Goal: Information Seeking & Learning: Learn about a topic

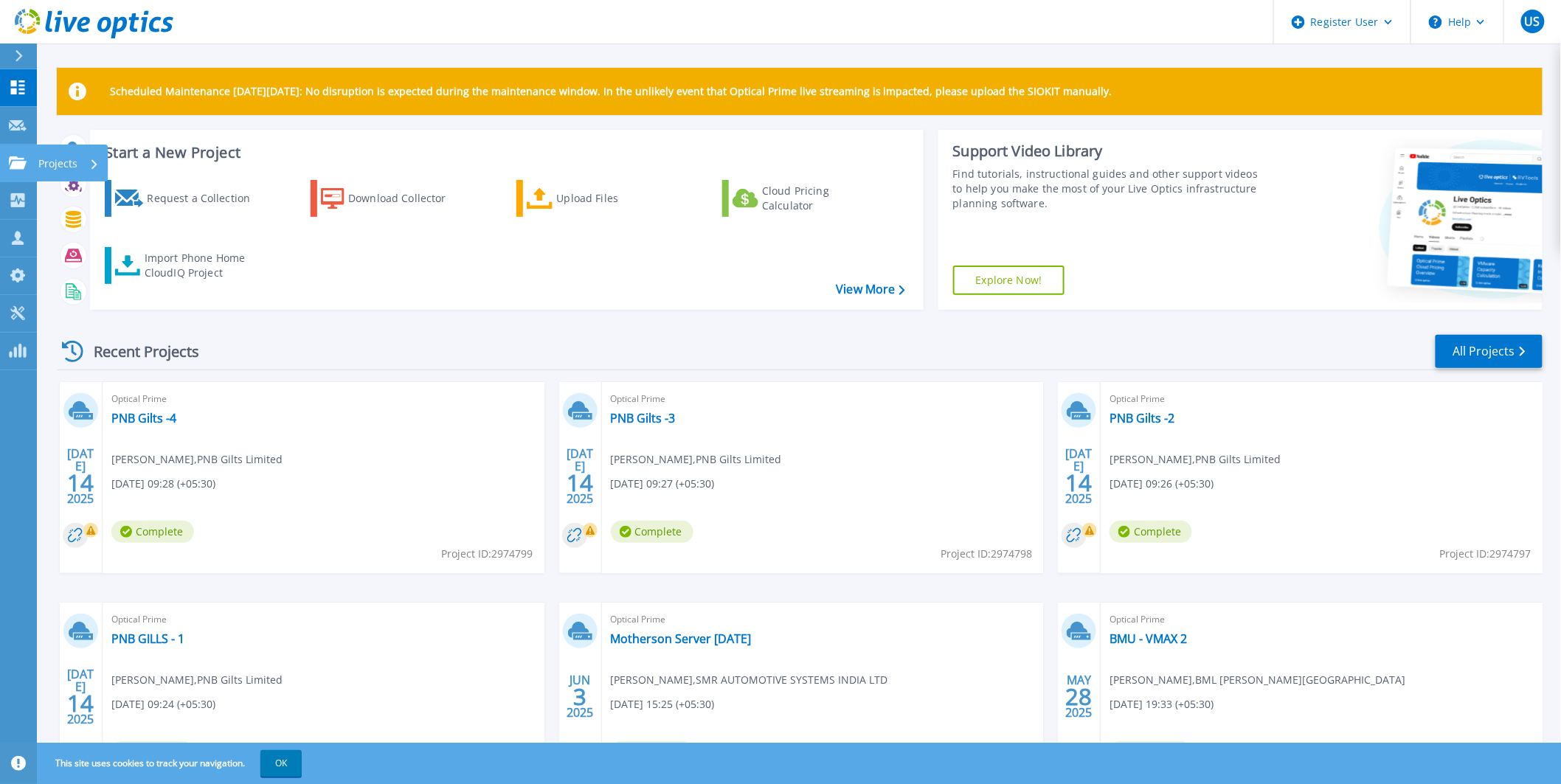
click at [20, 168] on icon at bounding box center [18, 163] width 18 height 12
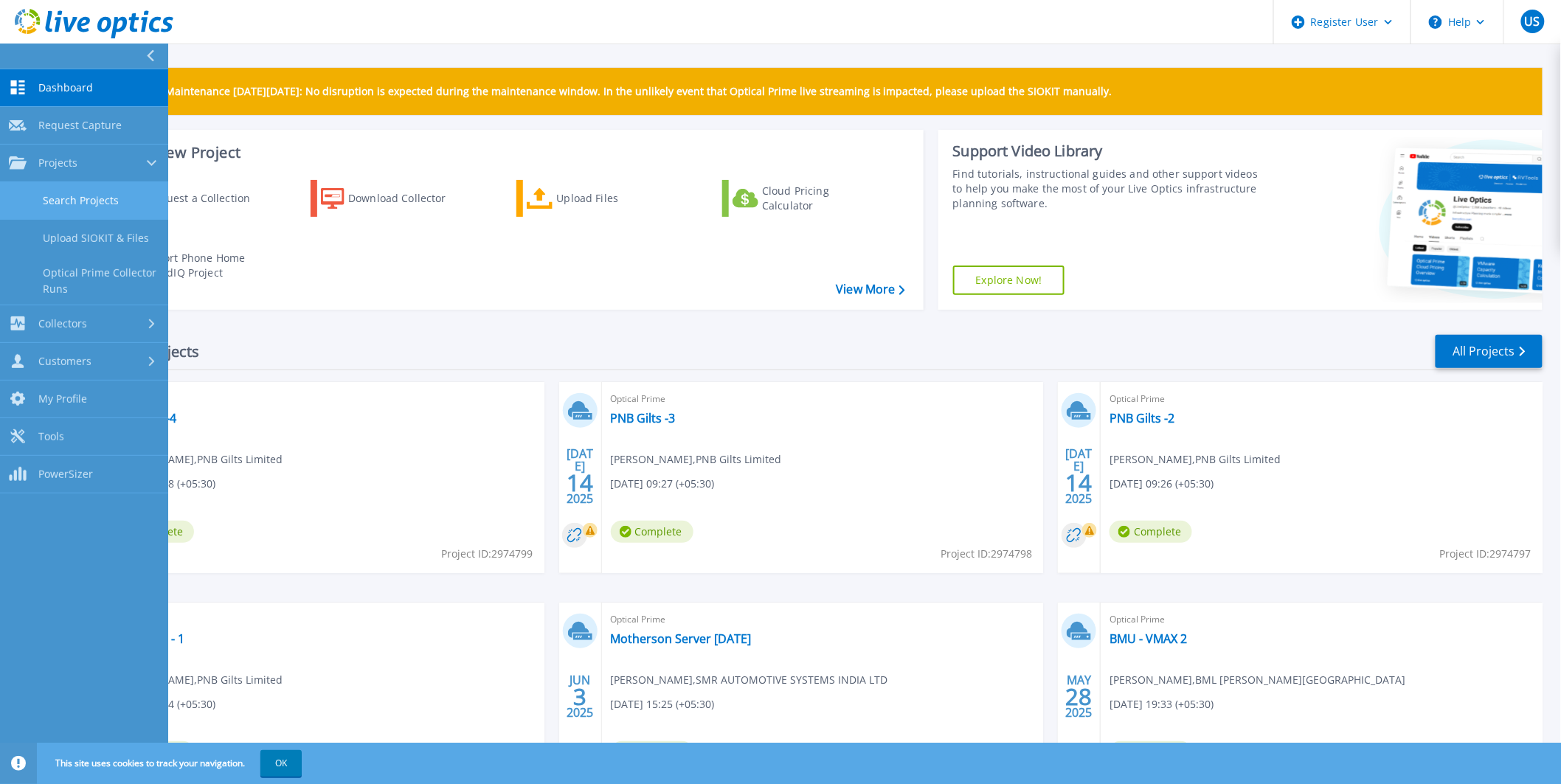
click at [34, 200] on link "Search Projects" at bounding box center [84, 201] width 168 height 37
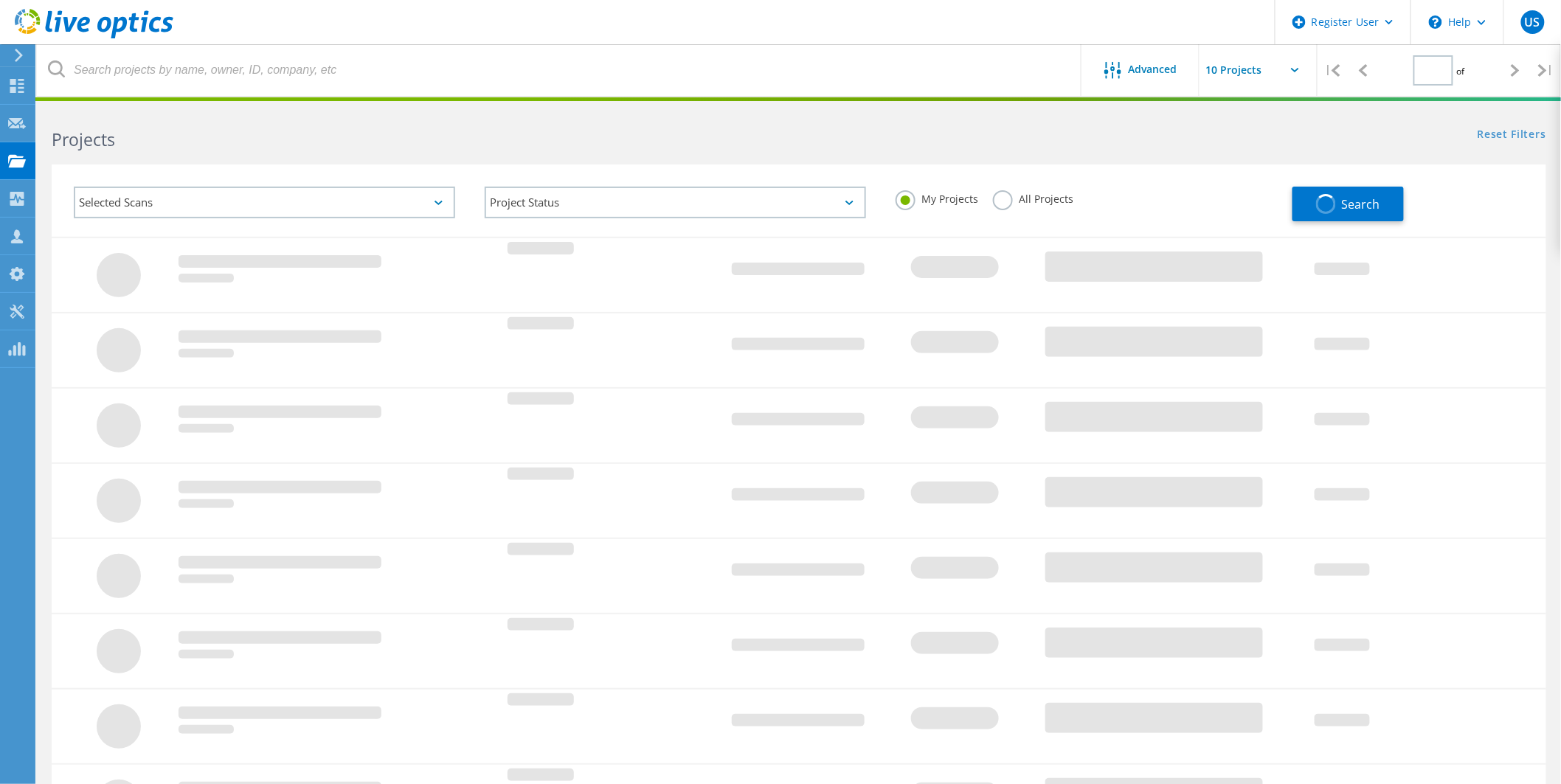
type input "1"
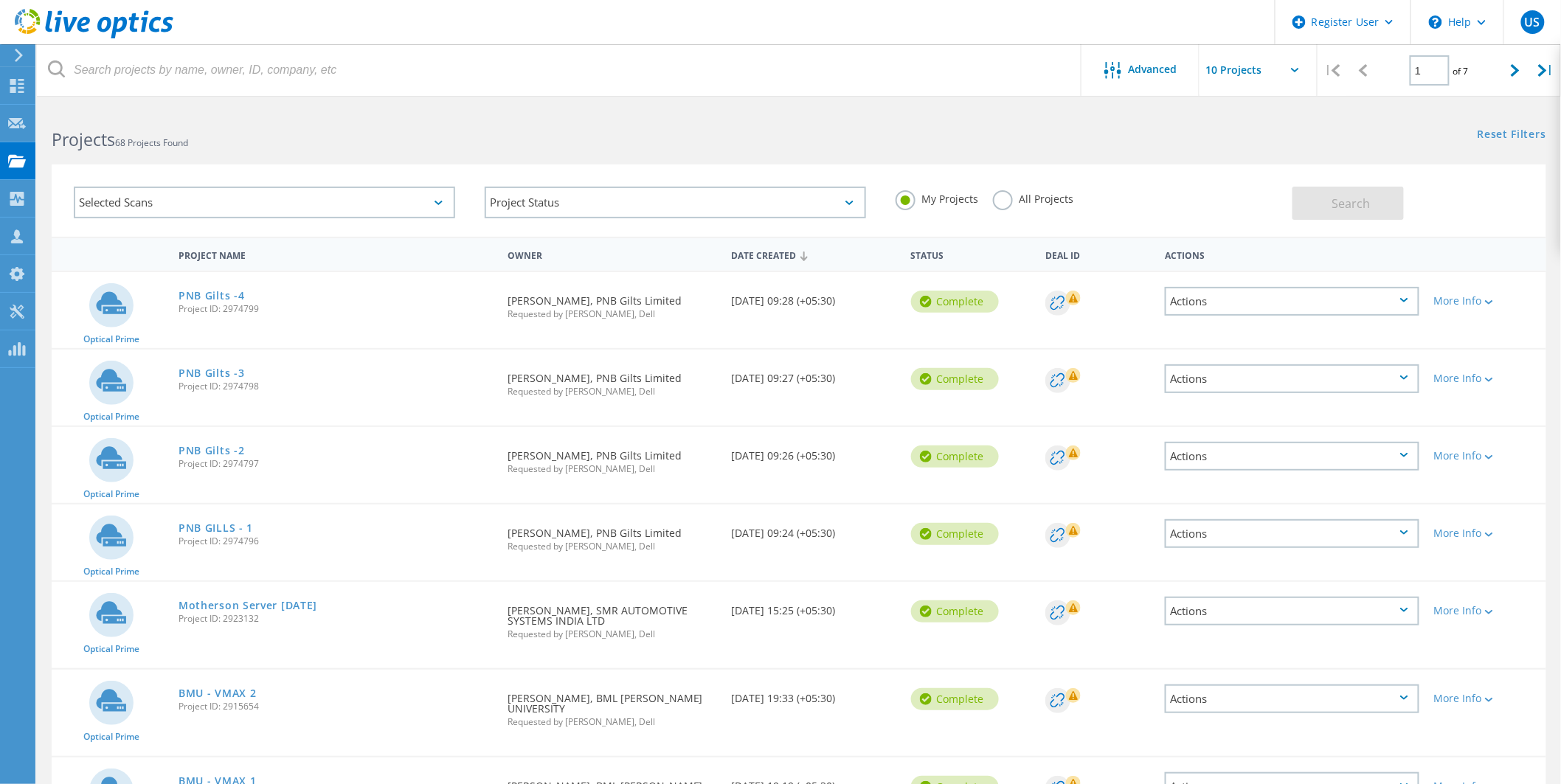
click at [997, 201] on label "All Projects" at bounding box center [1032, 198] width 80 height 14
click at [0, 0] on input "All Projects" at bounding box center [0, 0] width 0 height 0
click at [433, 194] on div "Selected Scans" at bounding box center [264, 203] width 381 height 32
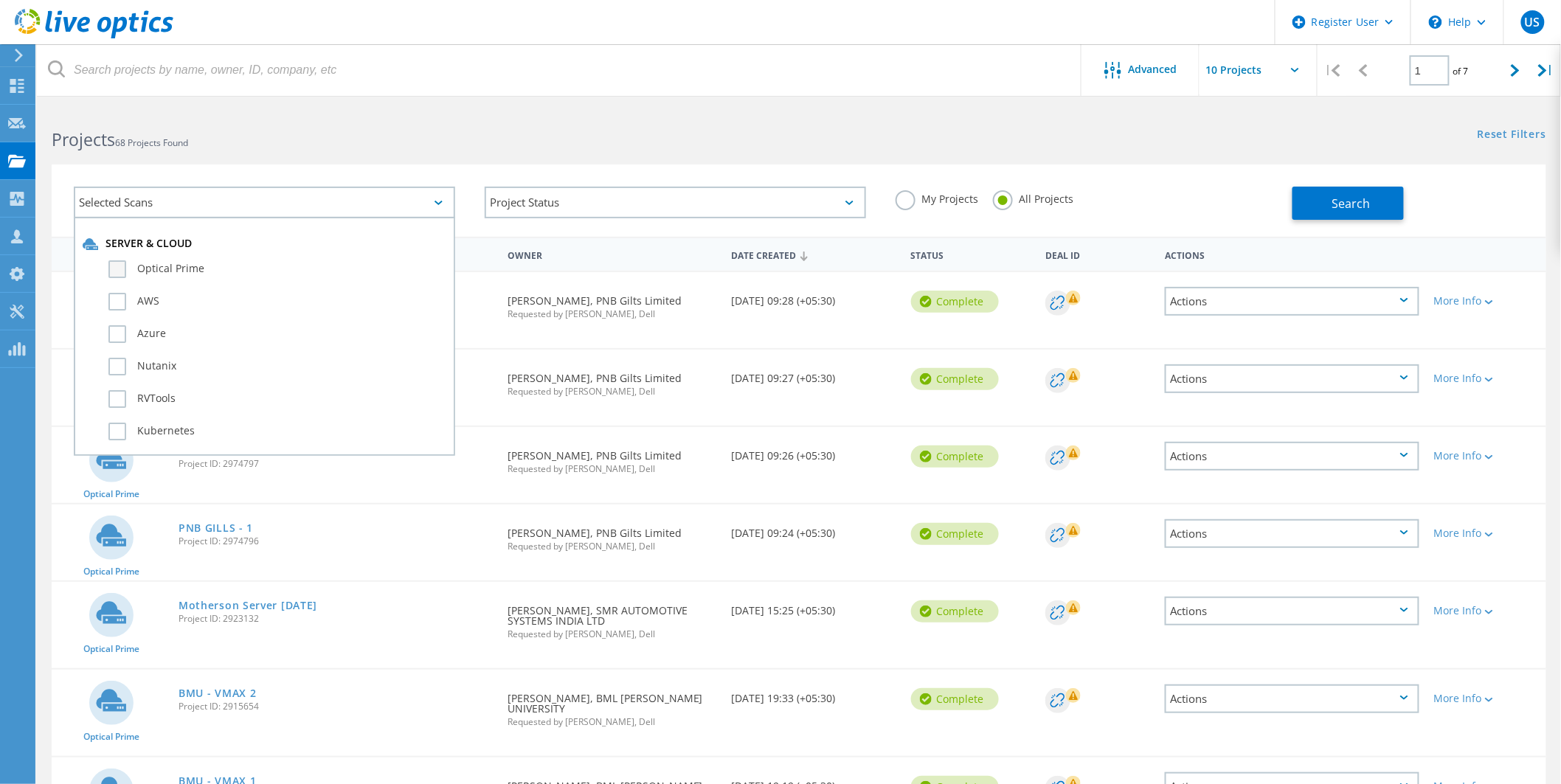
click at [321, 271] on label "Optical Prime" at bounding box center [278, 270] width 338 height 18
click at [0, 0] on input "Optical Prime" at bounding box center [0, 0] width 0 height 0
click at [1378, 205] on button "Search" at bounding box center [1347, 203] width 111 height 33
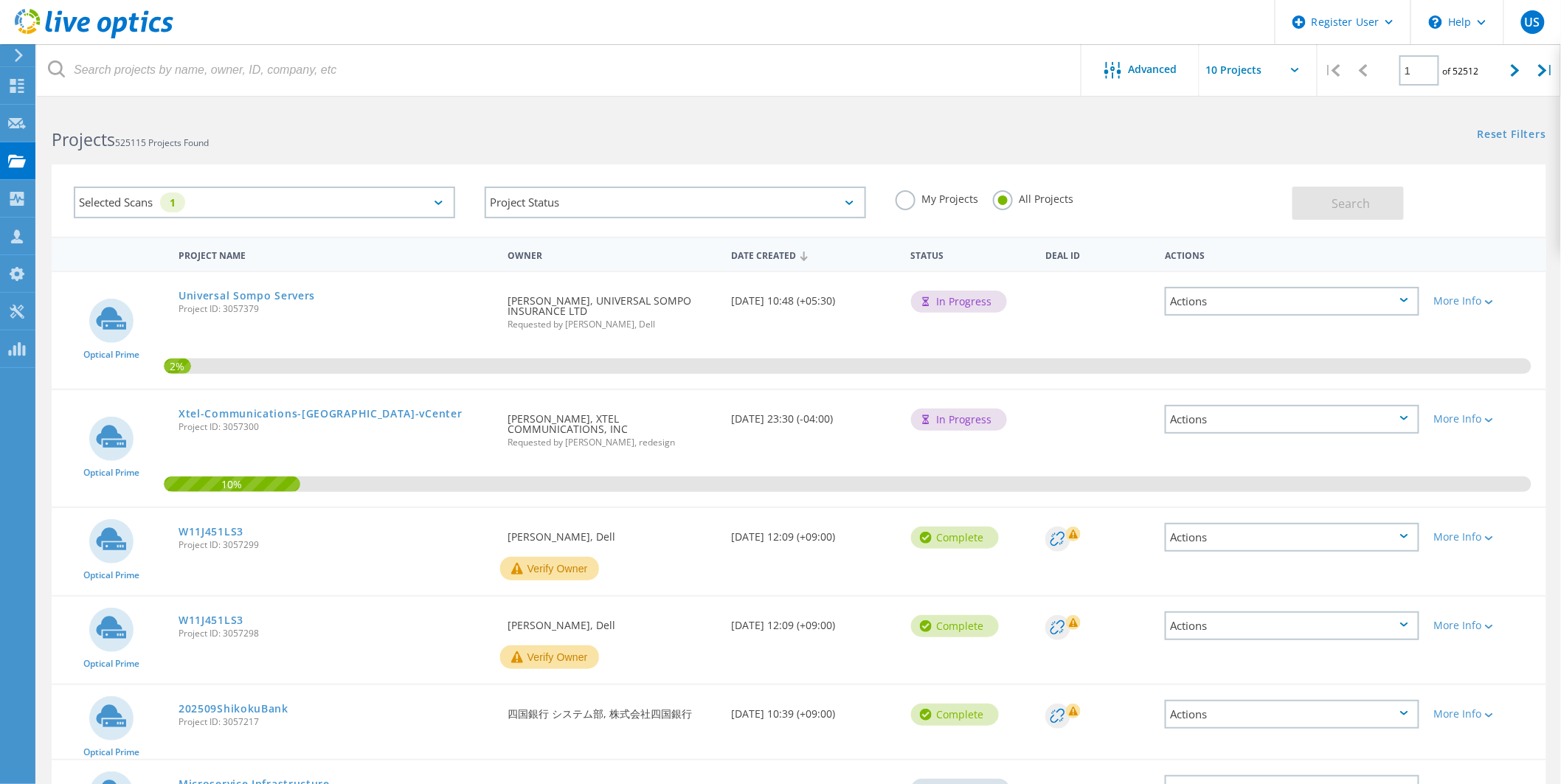
click at [1286, 71] on input "text" at bounding box center [1274, 70] width 148 height 52
click at [1254, 182] on div "Show 40 Projects" at bounding box center [1274, 182] width 146 height 24
type input "Show 40 Projects"
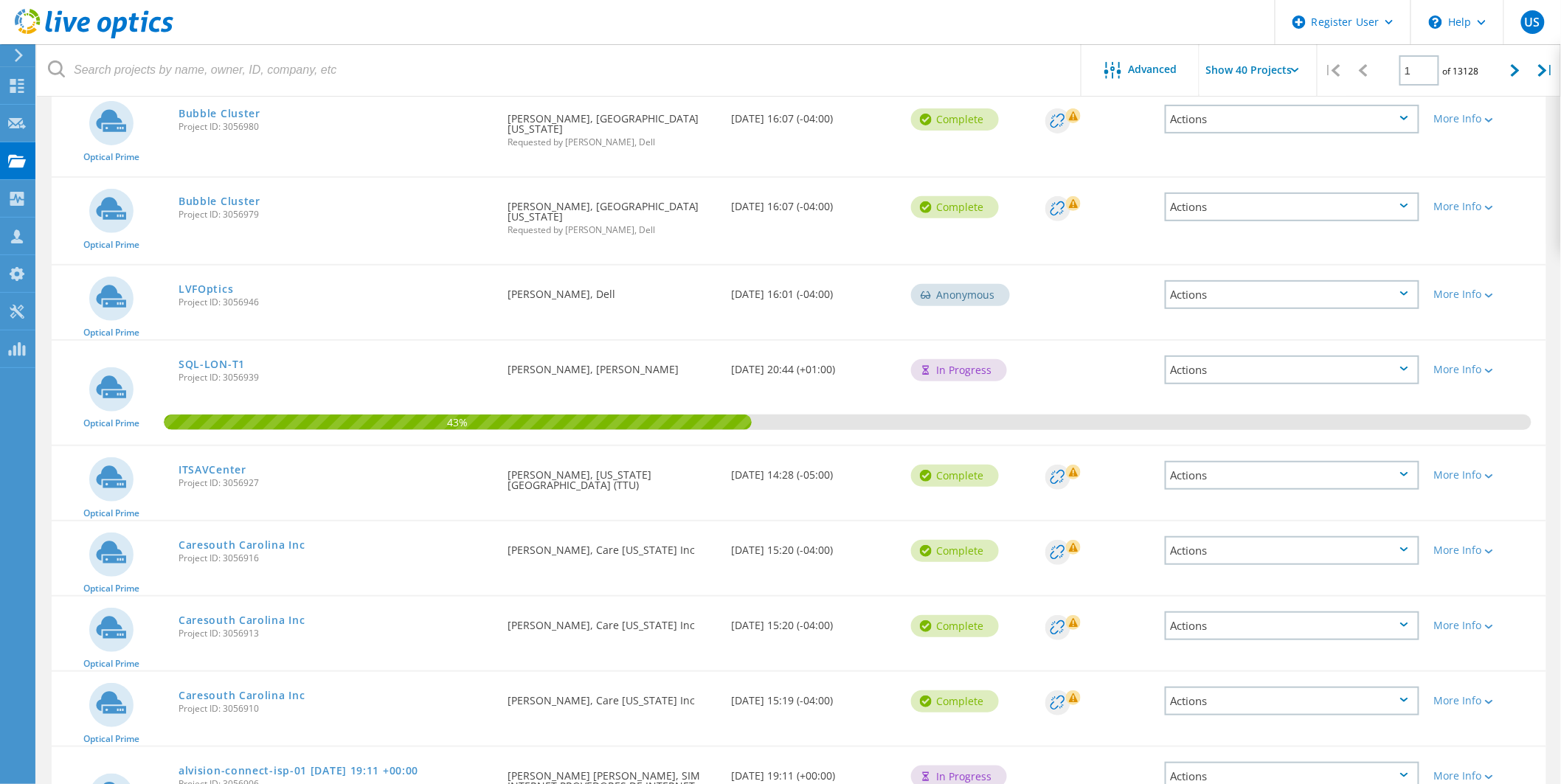
scroll to position [2479, 0]
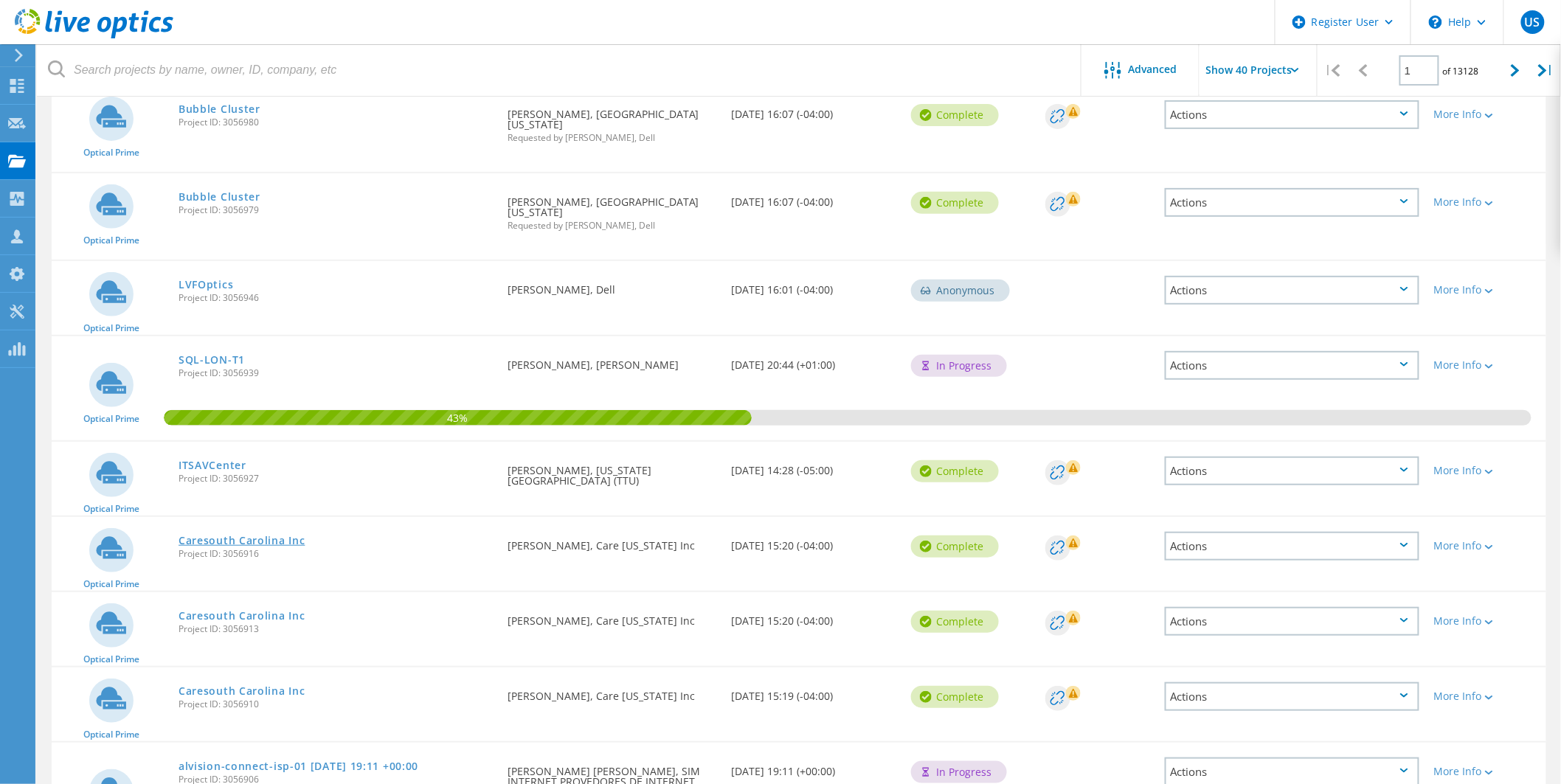
click at [233, 536] on link "Caresouth Carolina Inc" at bounding box center [242, 541] width 126 height 11
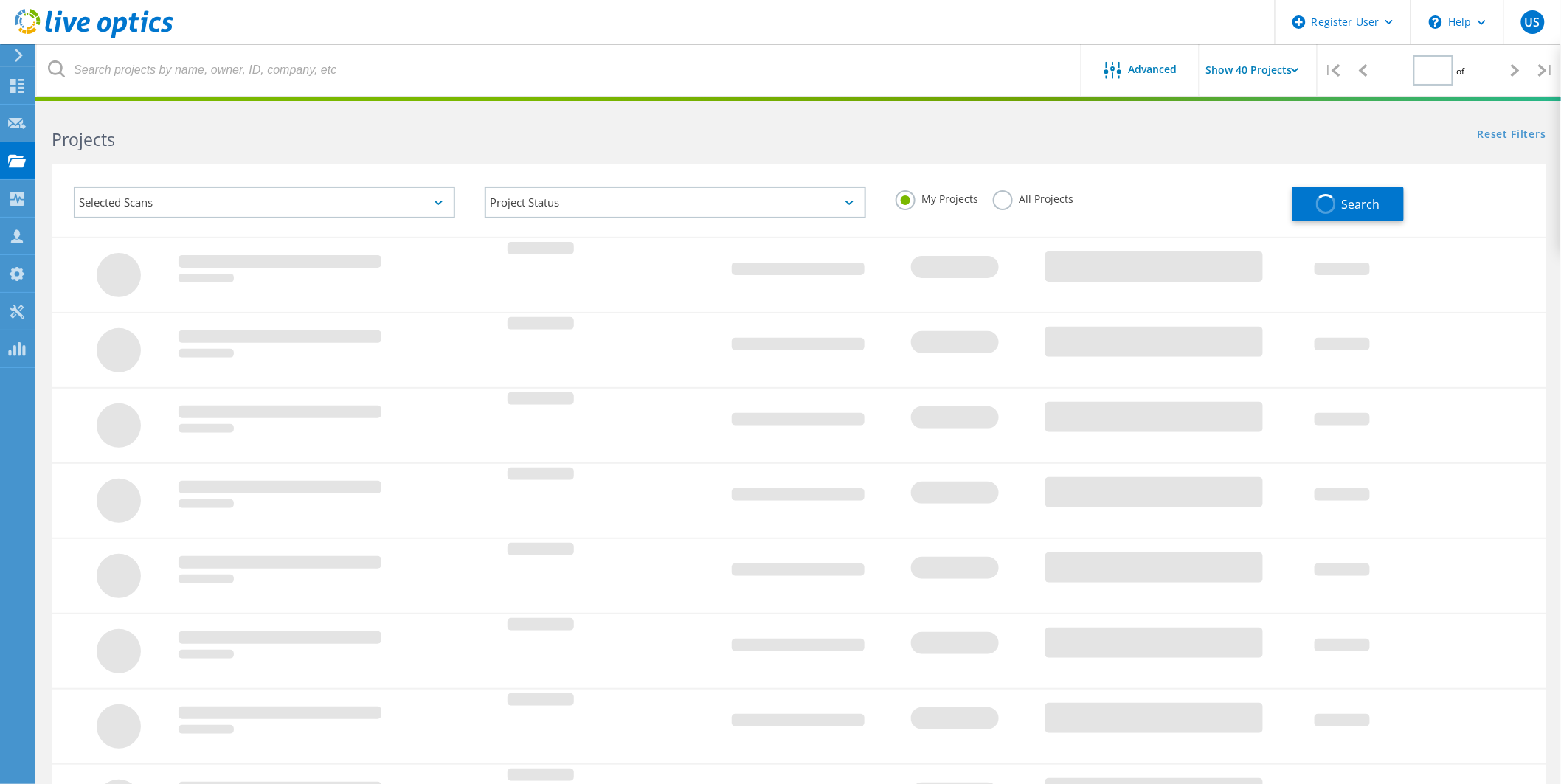
type input "1"
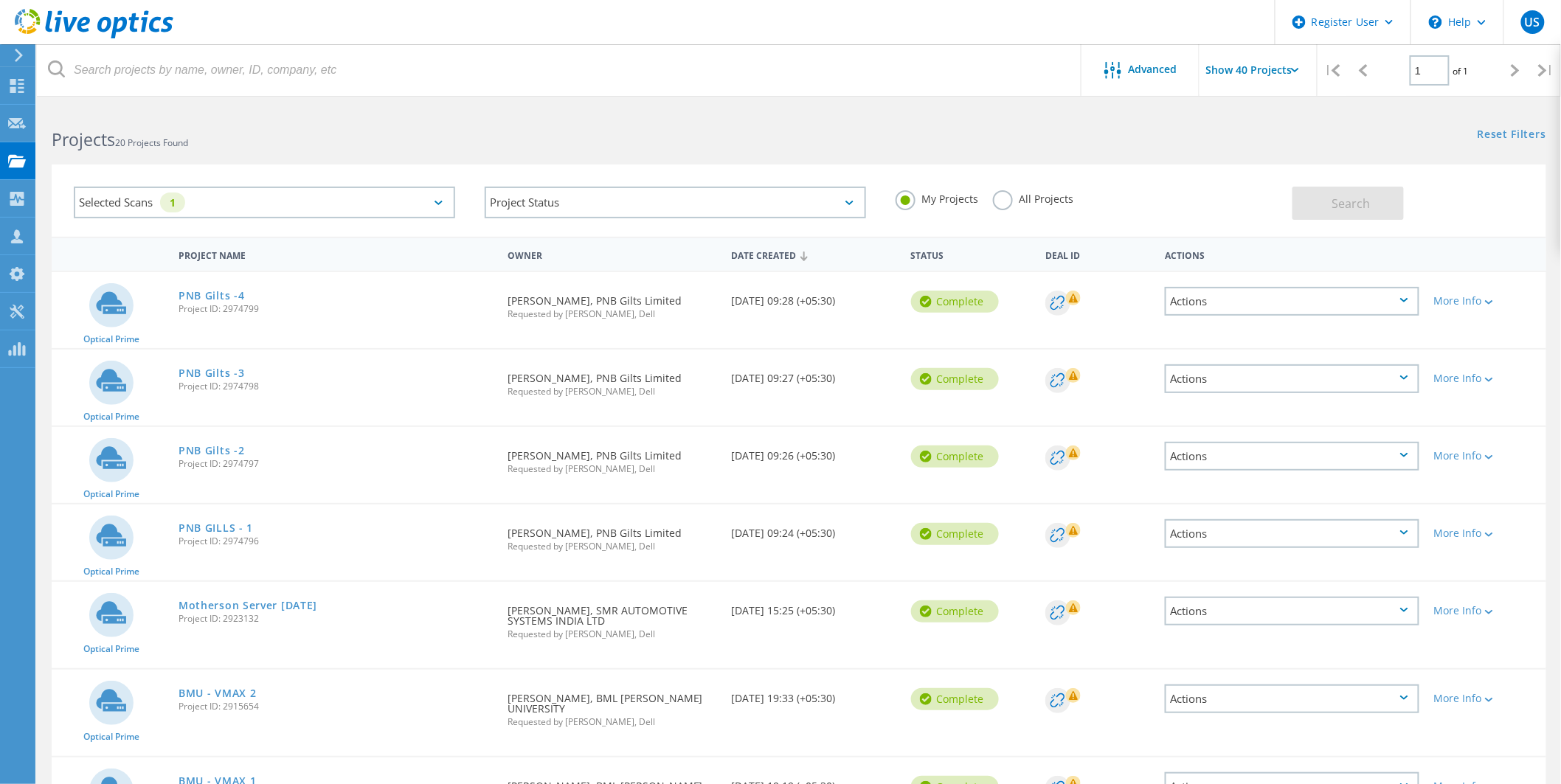
click at [910, 197] on label "My Projects" at bounding box center [936, 198] width 83 height 14
click at [0, 0] on input "My Projects" at bounding box center [0, 0] width 0 height 0
click at [996, 196] on label "All Projects" at bounding box center [1032, 198] width 80 height 14
click at [0, 0] on input "All Projects" at bounding box center [0, 0] width 0 height 0
click at [1338, 191] on button "Search" at bounding box center [1347, 203] width 111 height 33
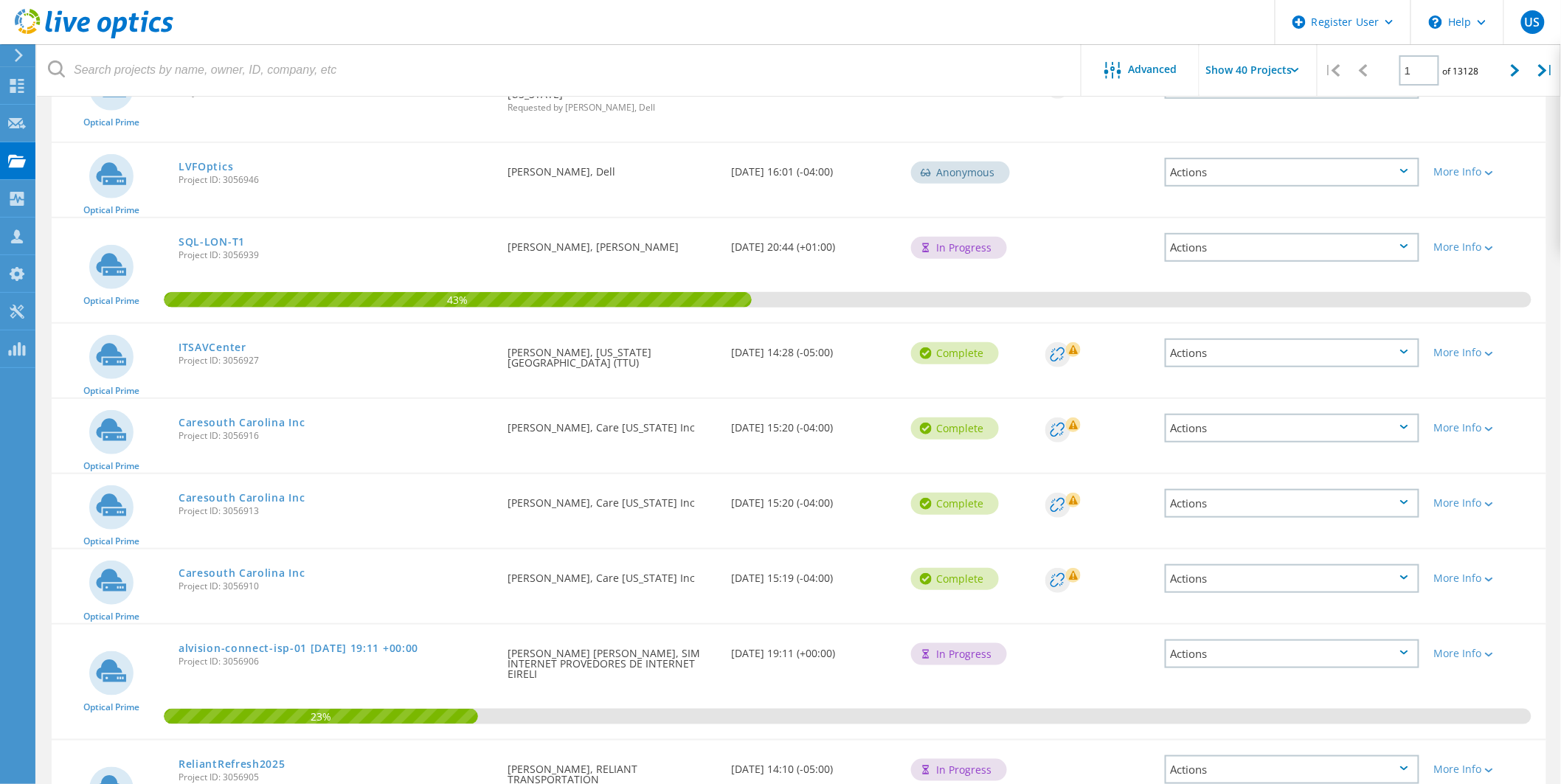
scroll to position [2615, 0]
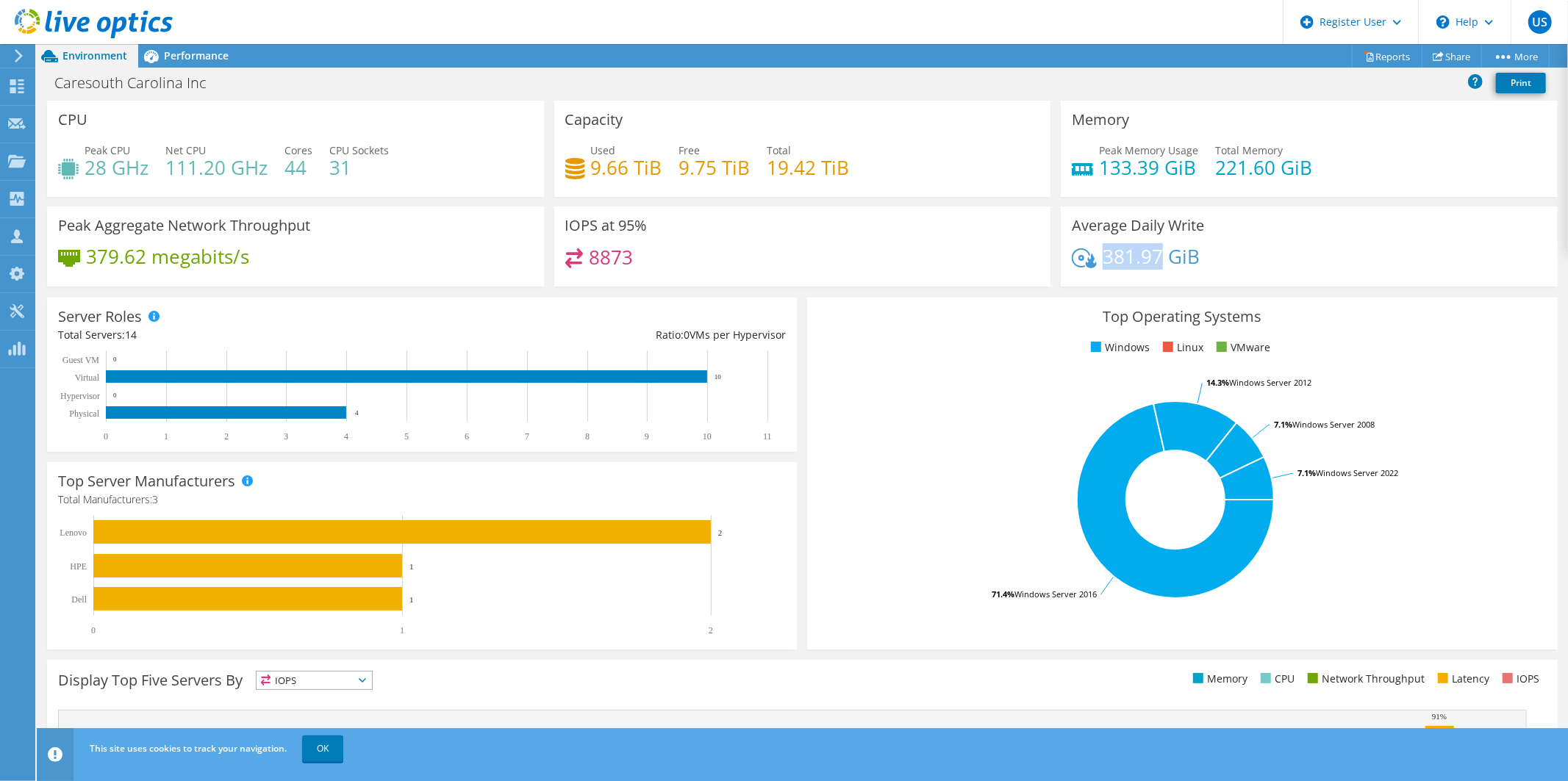
drag, startPoint x: 1151, startPoint y: 259, endPoint x: 1097, endPoint y: 262, distance: 54.1
click at [1102, 262] on h4 "381.97 GiB" at bounding box center [1150, 256] width 97 height 16
copy h4 "381.97"
click at [878, 510] on rect at bounding box center [1175, 500] width 715 height 257
click at [943, 245] on div "IOPS at 95% 8873" at bounding box center [803, 246] width 497 height 80
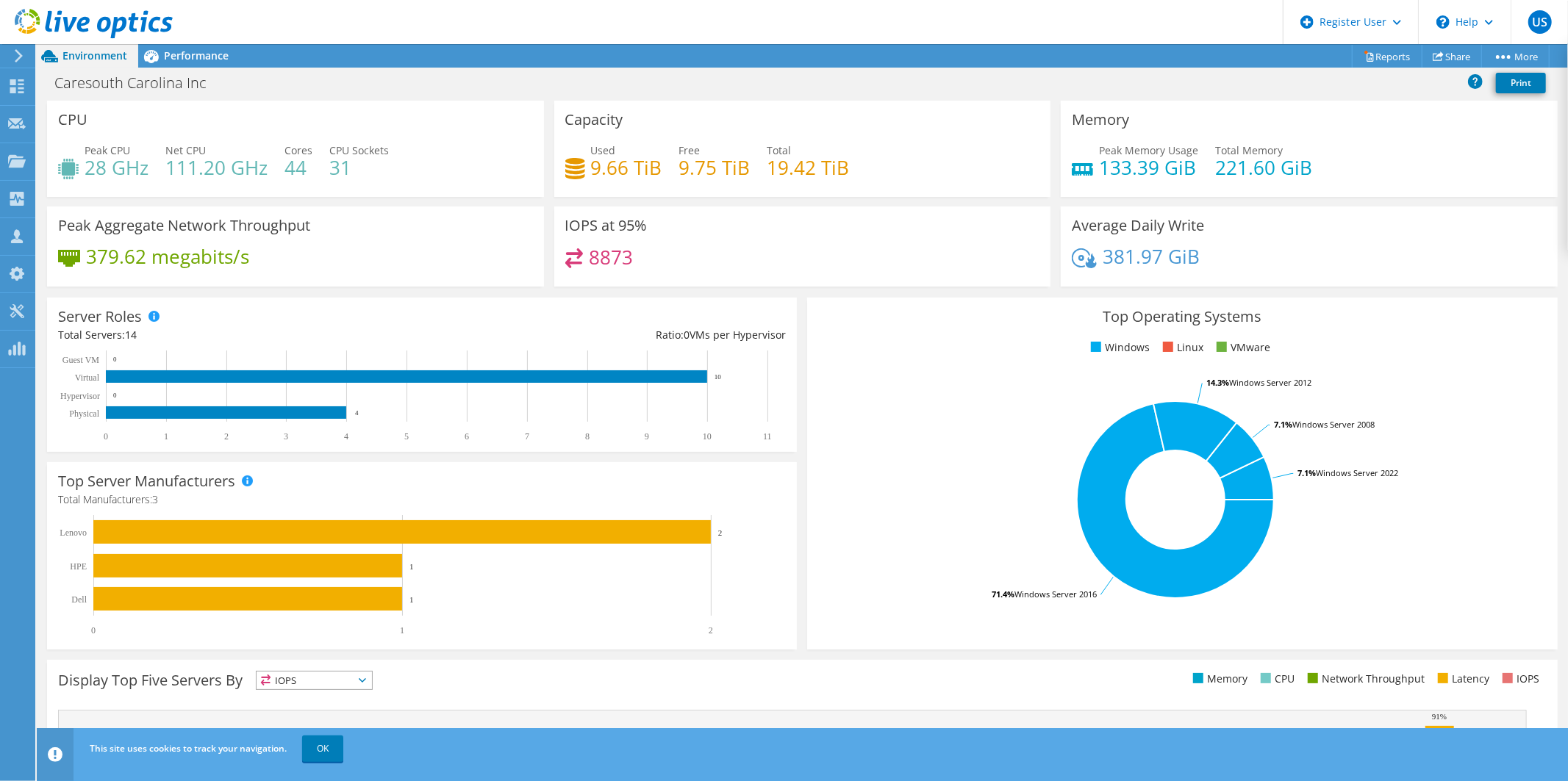
click at [820, 371] on rect at bounding box center [1175, 500] width 715 height 257
